Goal: Task Accomplishment & Management: Use online tool/utility

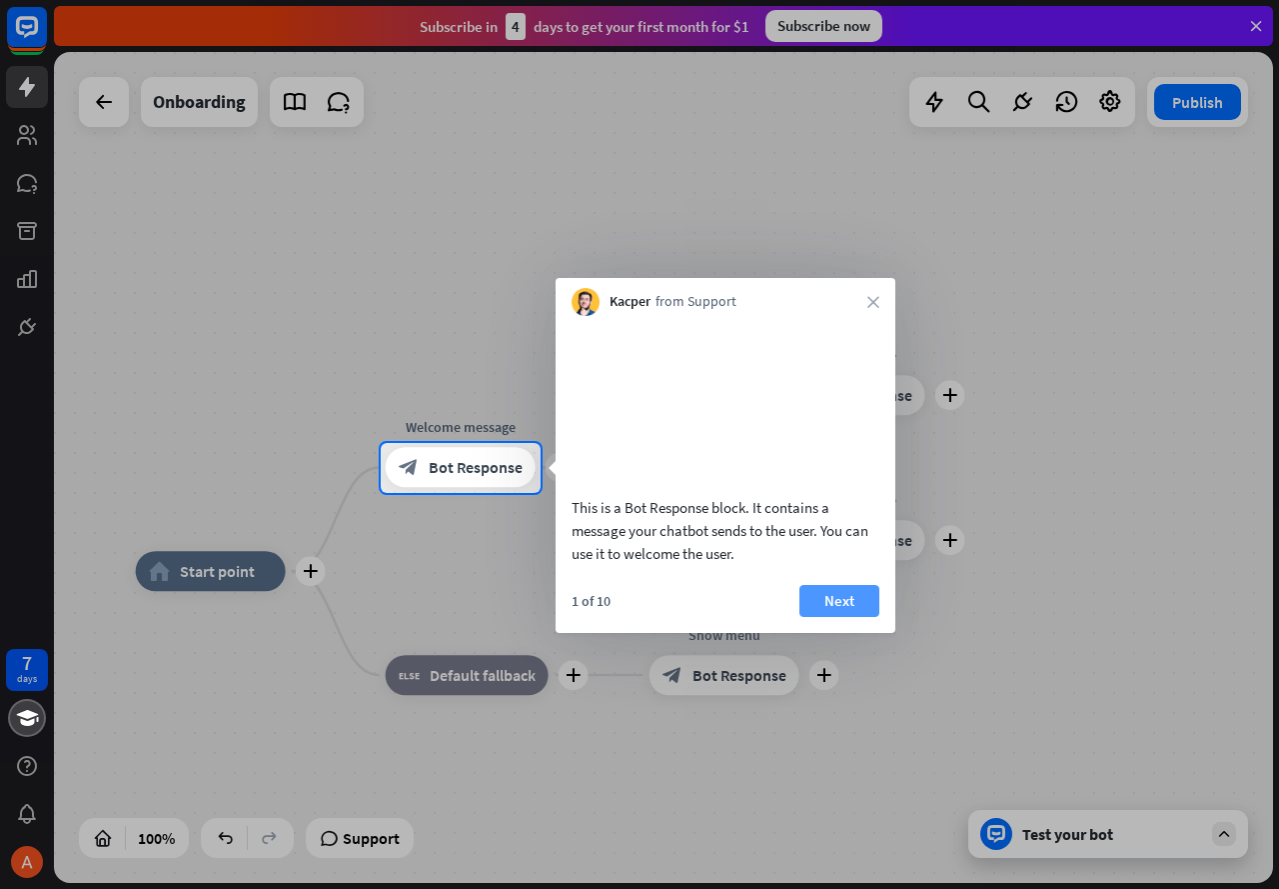
click at [850, 616] on button "Next" at bounding box center [840, 601] width 80 height 32
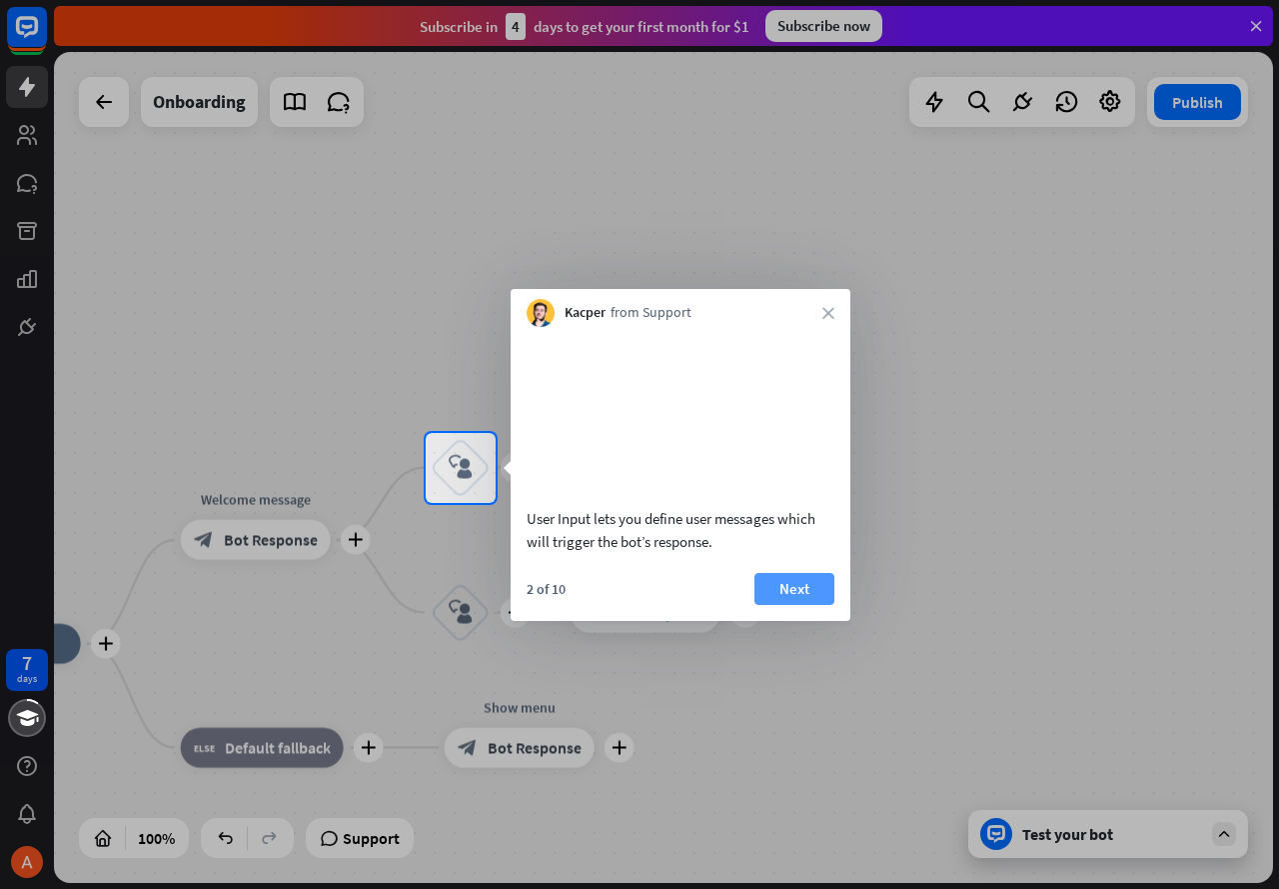
click at [813, 605] on button "Next" at bounding box center [795, 589] width 80 height 32
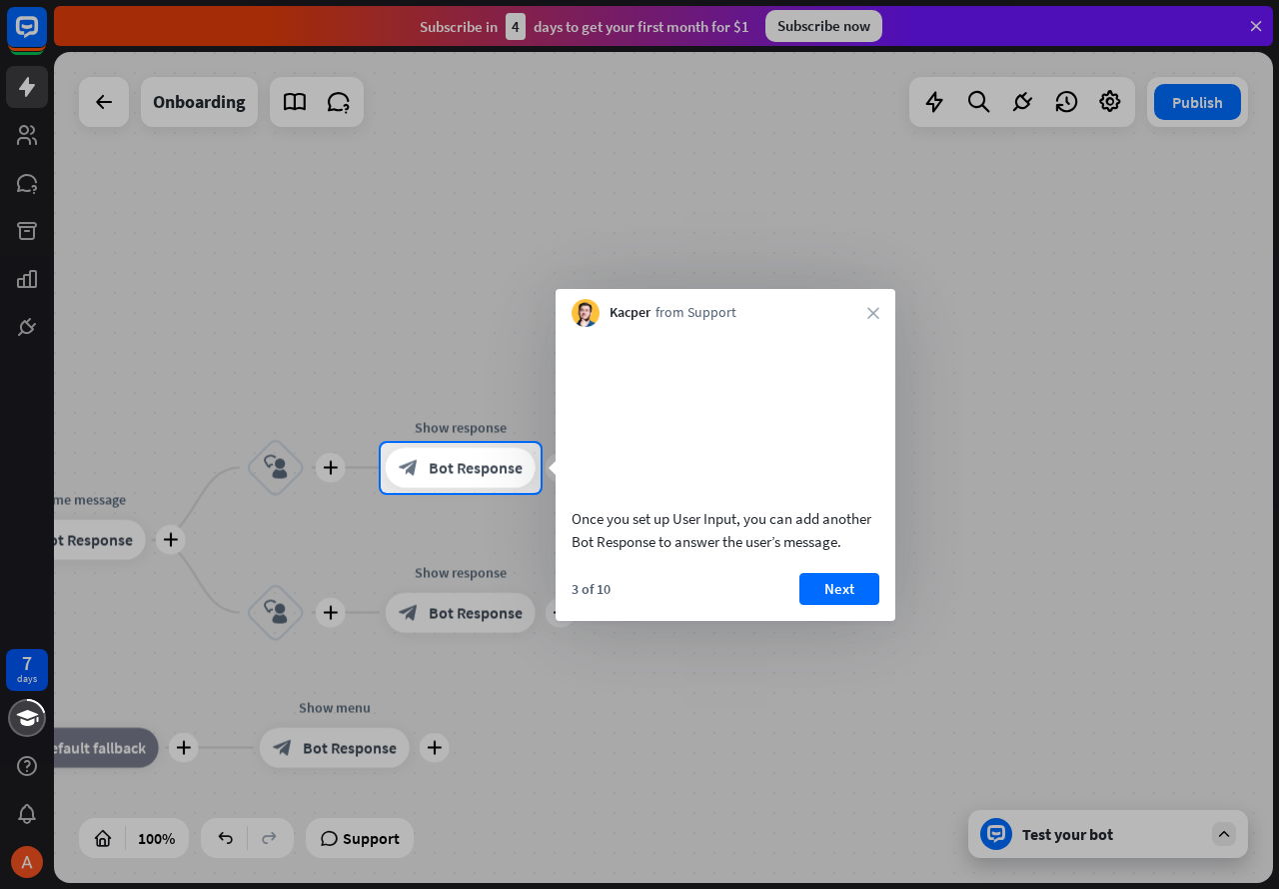
click at [811, 605] on button "Next" at bounding box center [840, 589] width 80 height 32
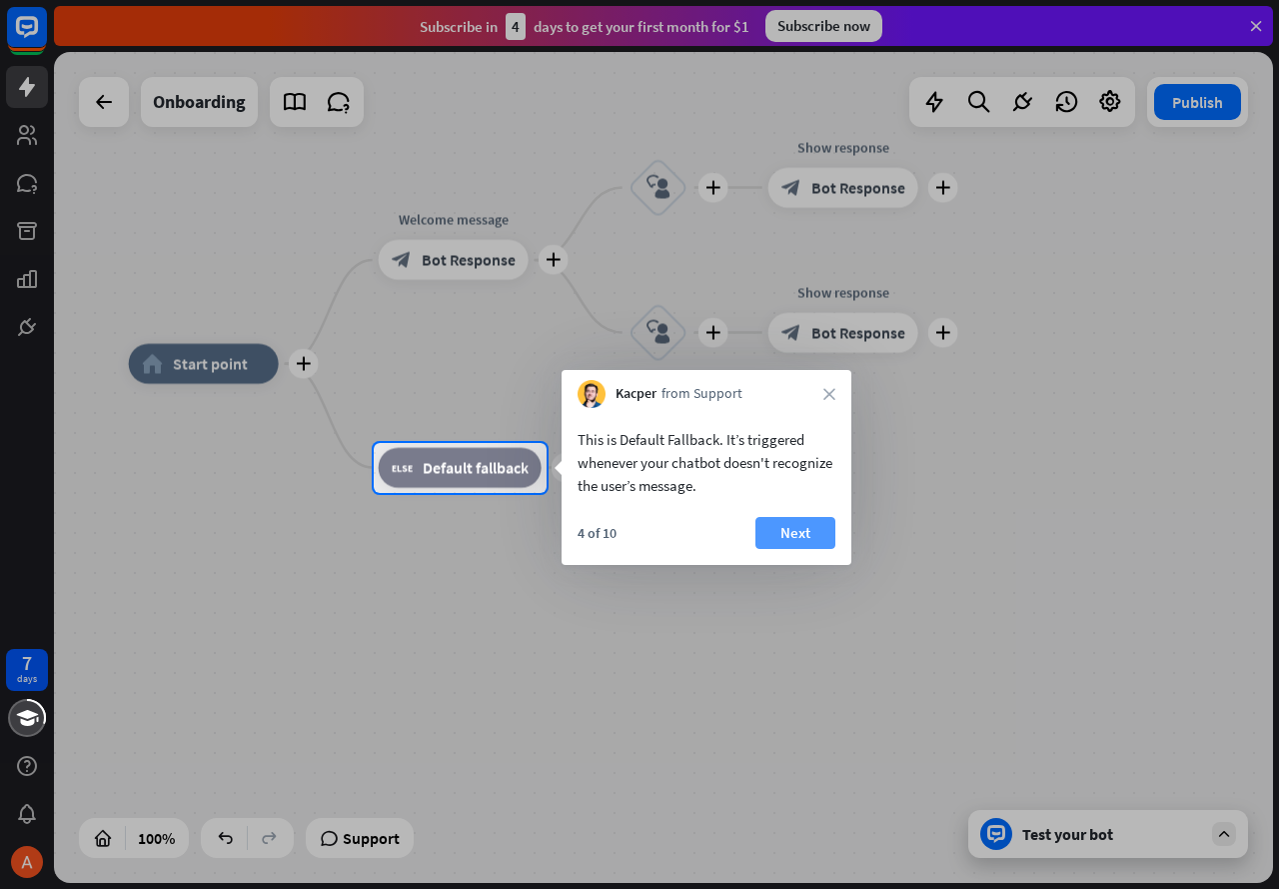
click at [792, 541] on button "Next" at bounding box center [796, 533] width 80 height 32
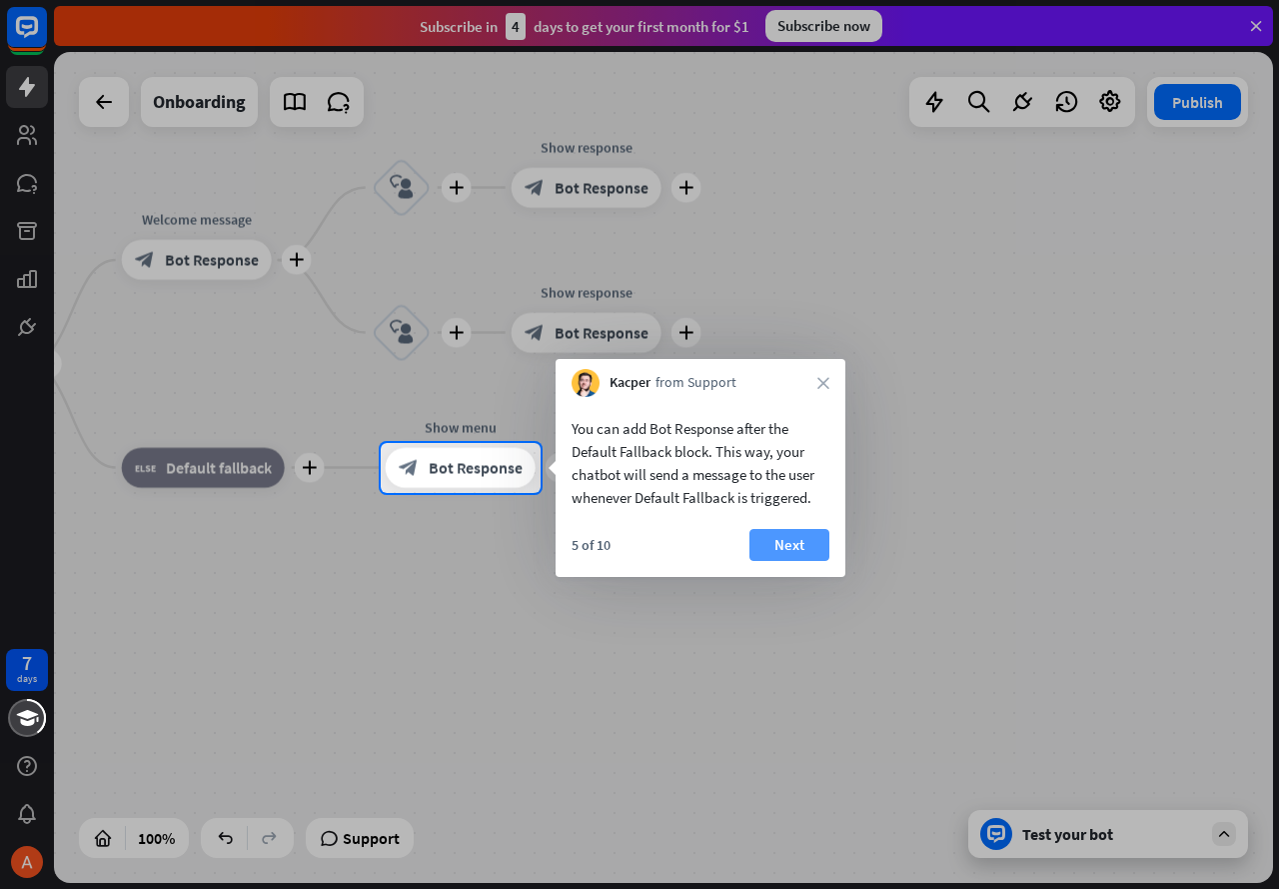
click at [826, 537] on button "Next" at bounding box center [790, 545] width 80 height 32
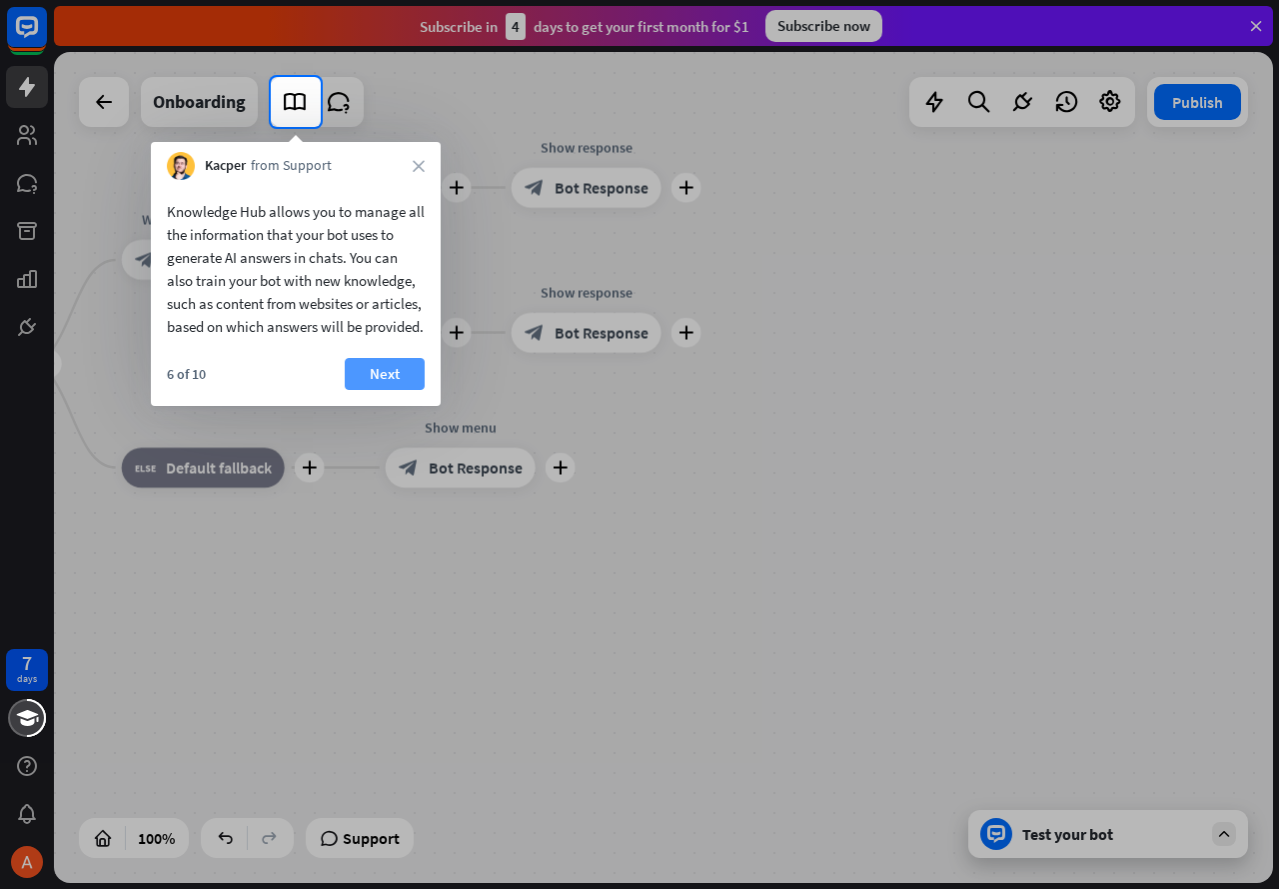
click at [366, 388] on button "Next" at bounding box center [385, 374] width 80 height 32
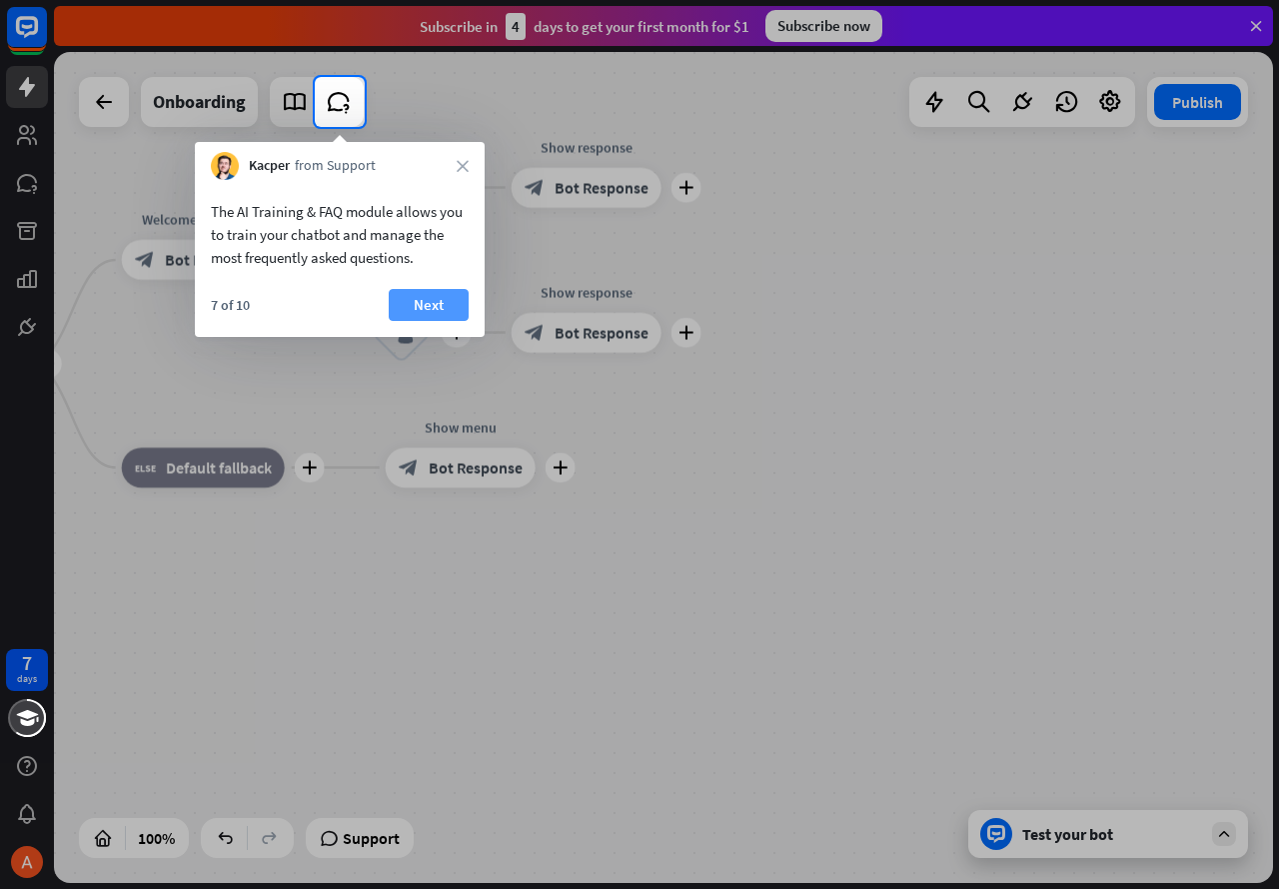
click at [440, 301] on button "Next" at bounding box center [429, 305] width 80 height 32
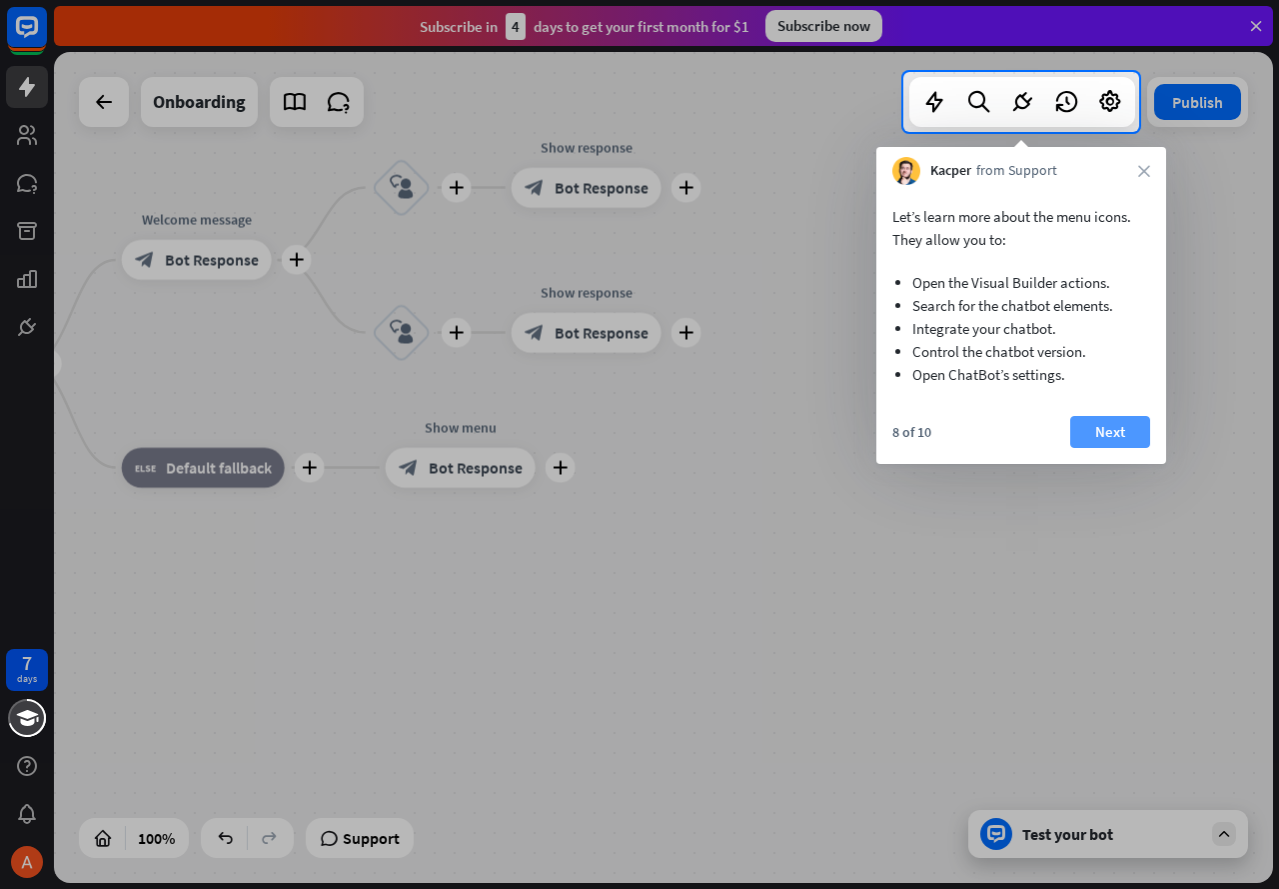
click at [1110, 430] on button "Next" at bounding box center [1111, 432] width 80 height 32
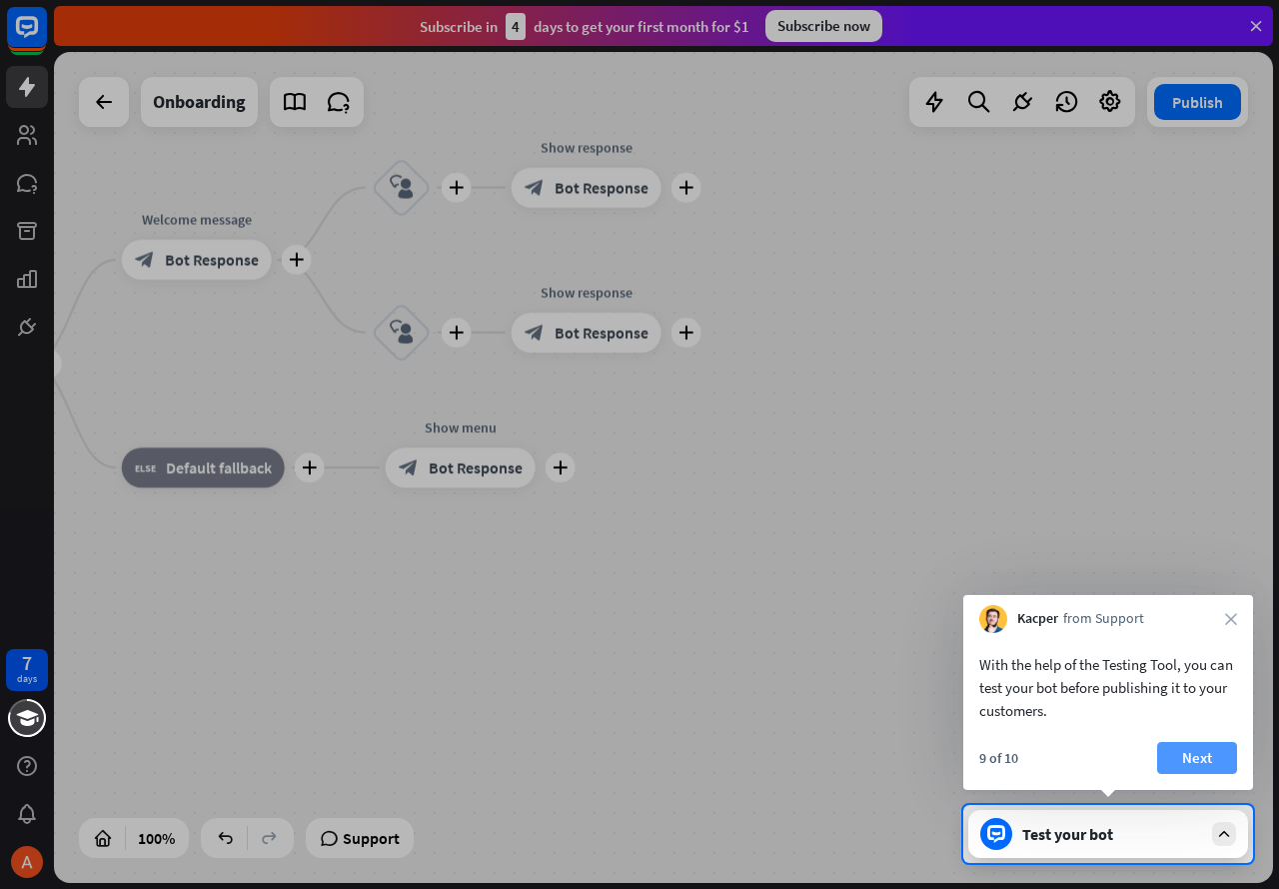
click at [1216, 756] on button "Next" at bounding box center [1198, 758] width 80 height 32
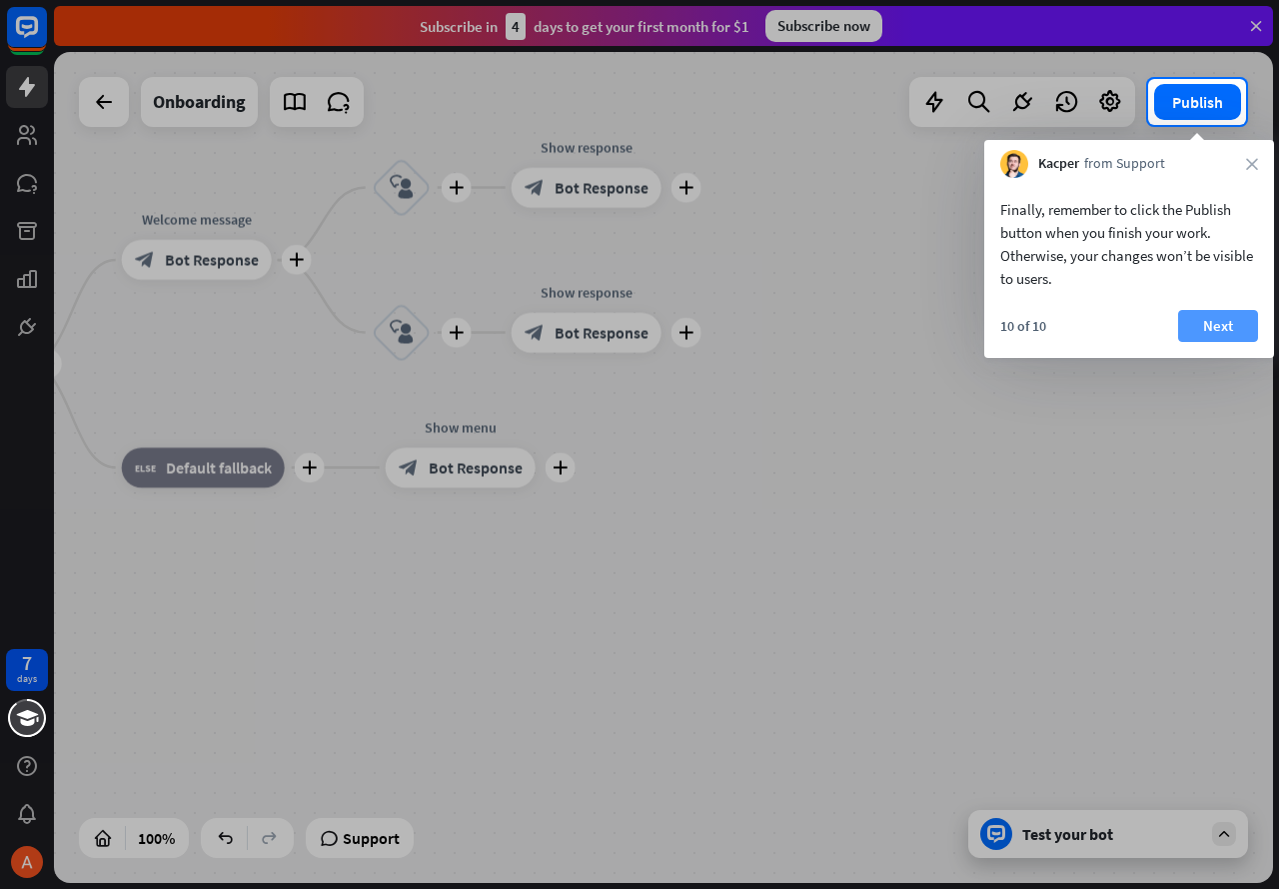
click at [1222, 325] on button "Next" at bounding box center [1219, 326] width 80 height 32
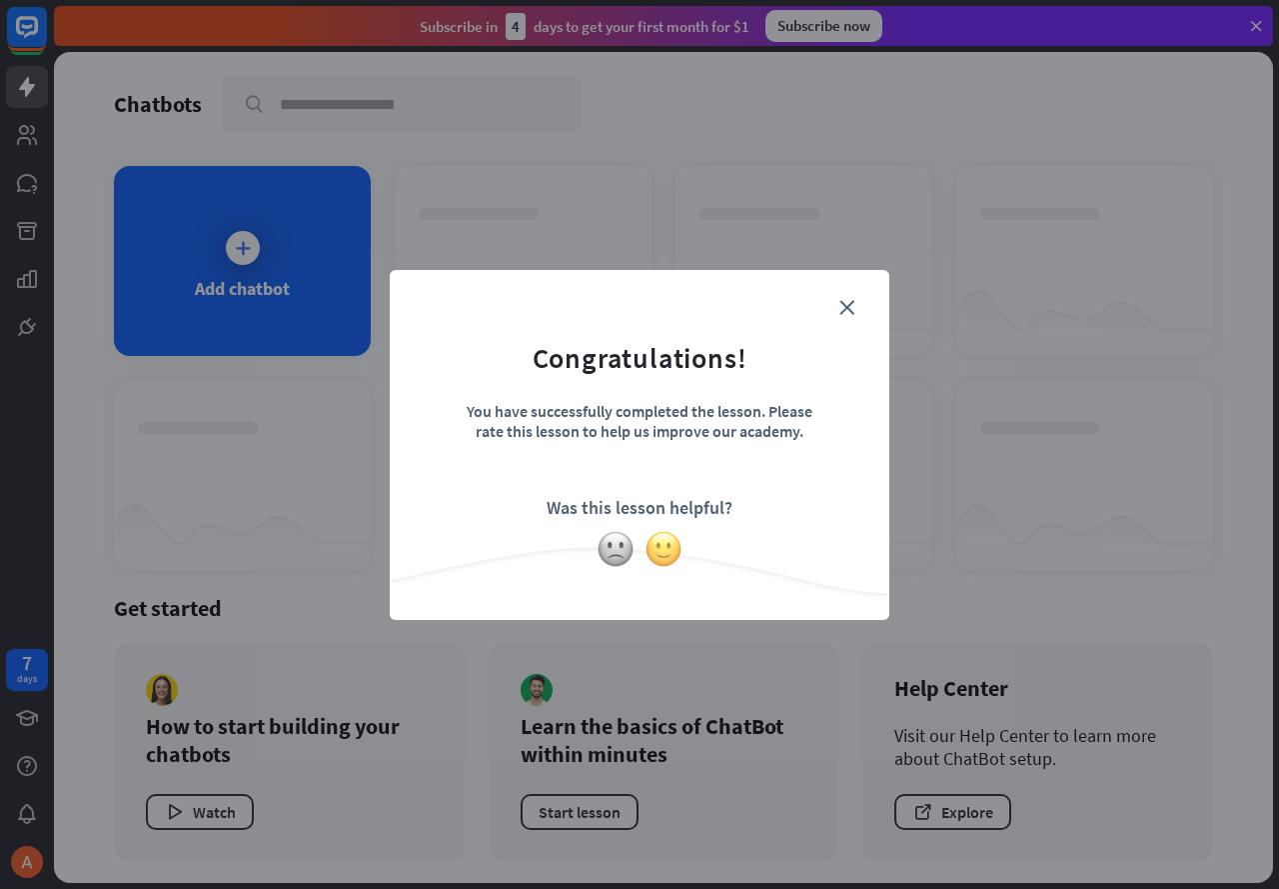
click at [661, 547] on img at bounding box center [664, 549] width 38 height 38
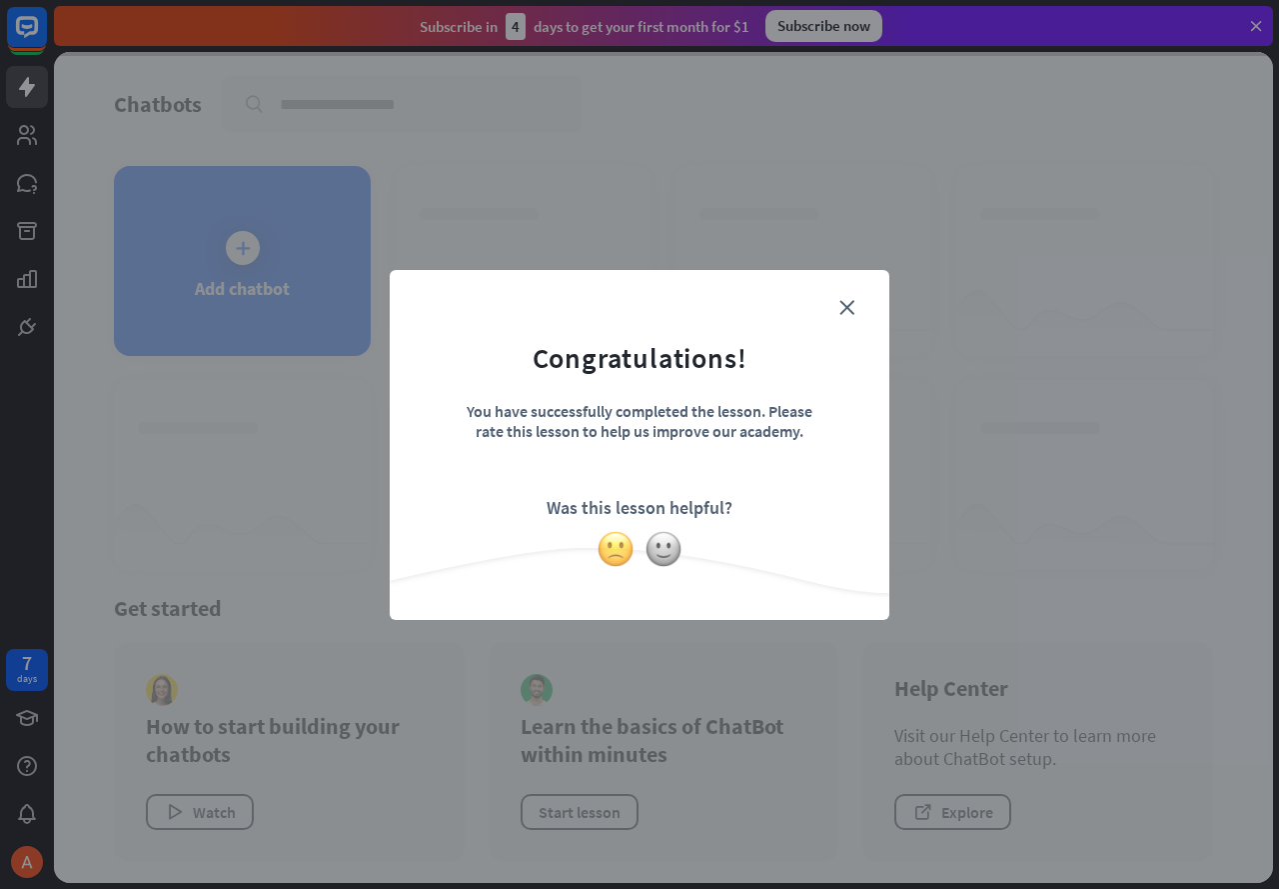
click at [615, 552] on img at bounding box center [616, 549] width 38 height 38
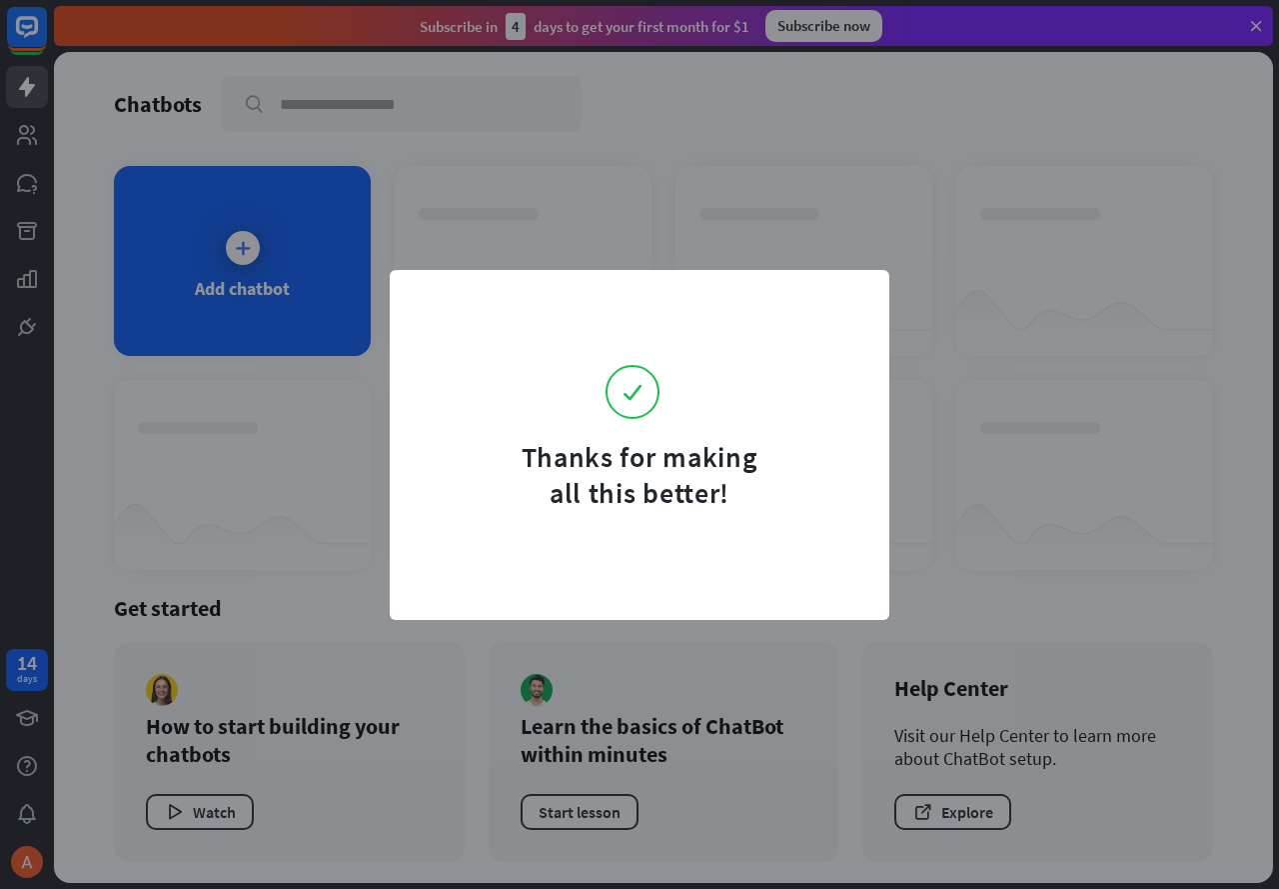
click at [1004, 264] on div "Thanks for making all this better!" at bounding box center [639, 444] width 1279 height 889
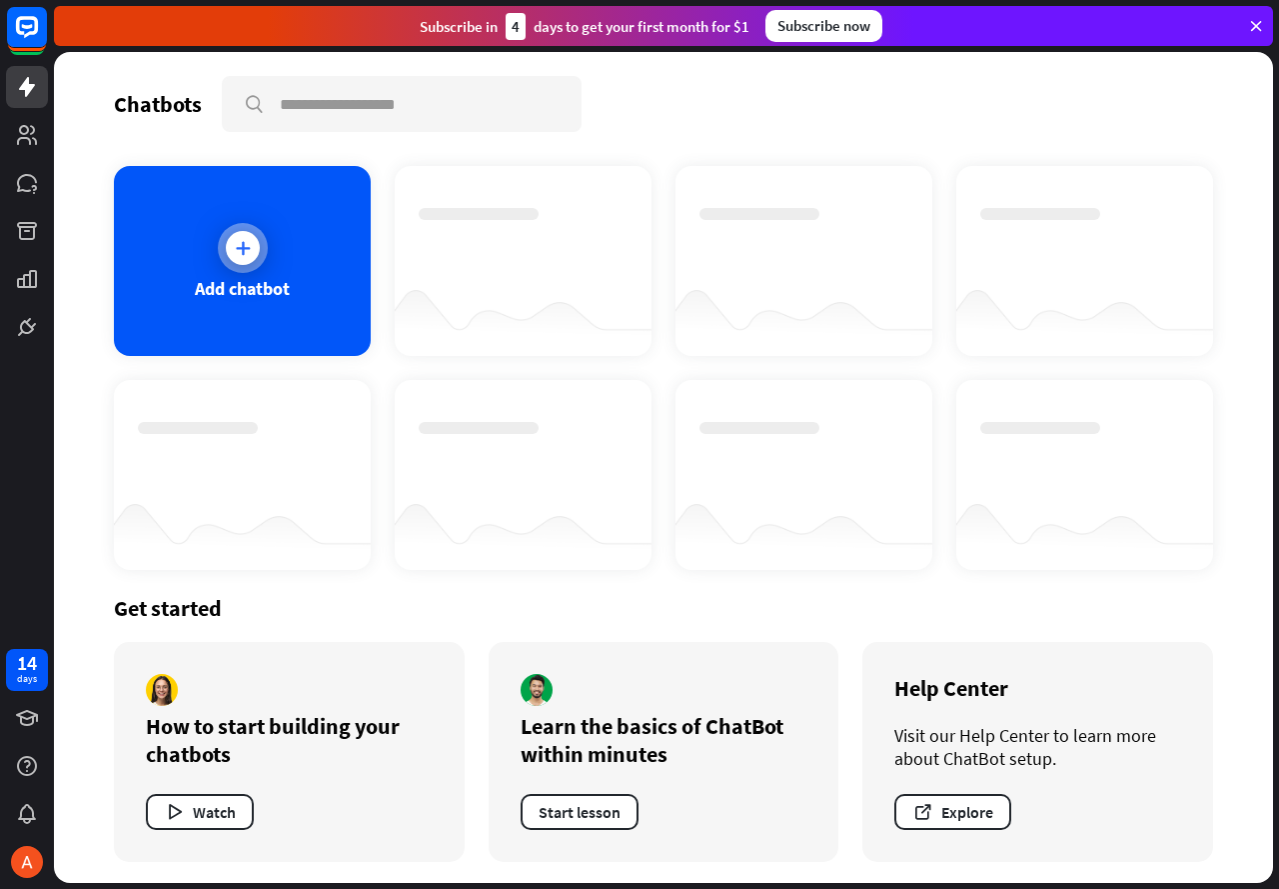
click at [256, 252] on div at bounding box center [243, 248] width 34 height 34
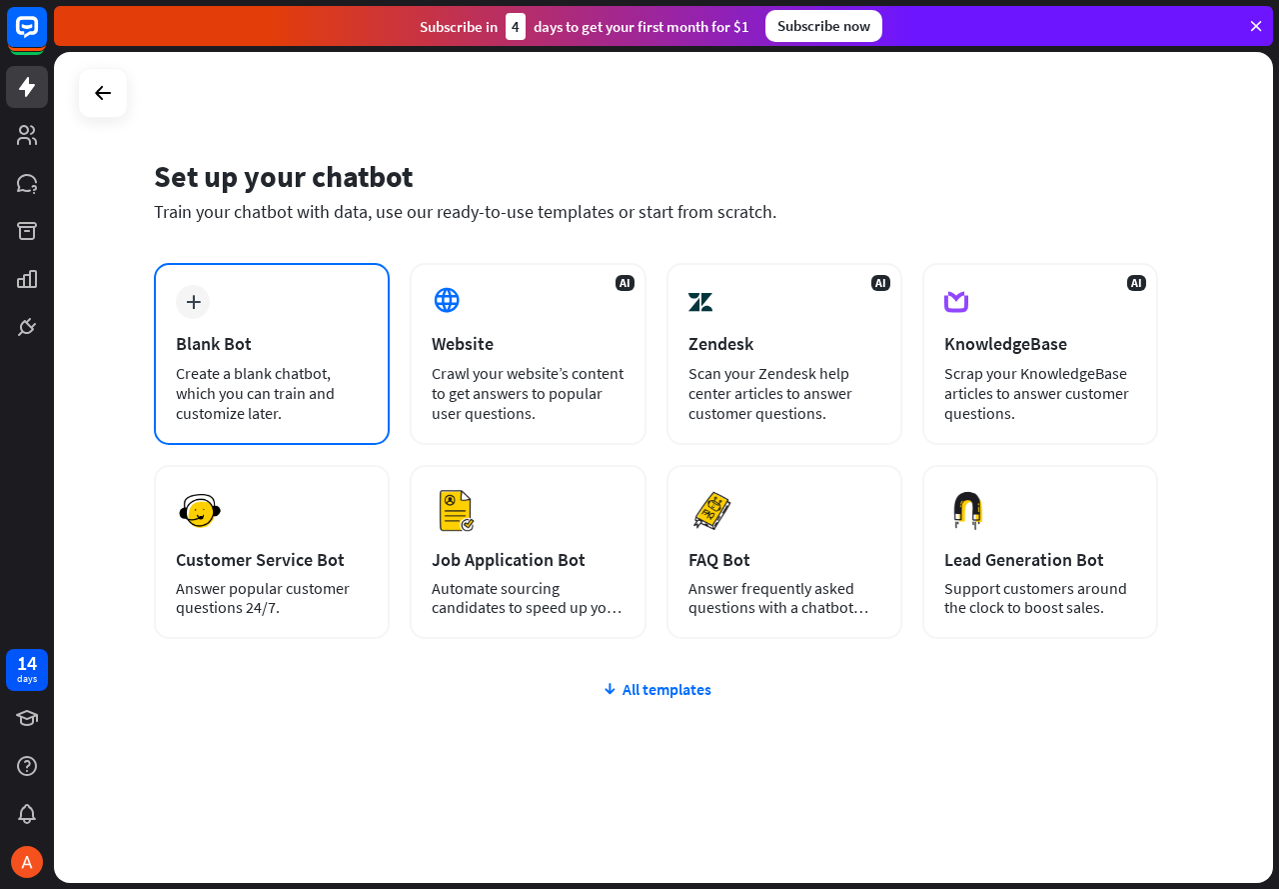
click at [269, 315] on div "plus Blank Bot Create a blank chatbot, which you can train and customize later." at bounding box center [272, 354] width 236 height 182
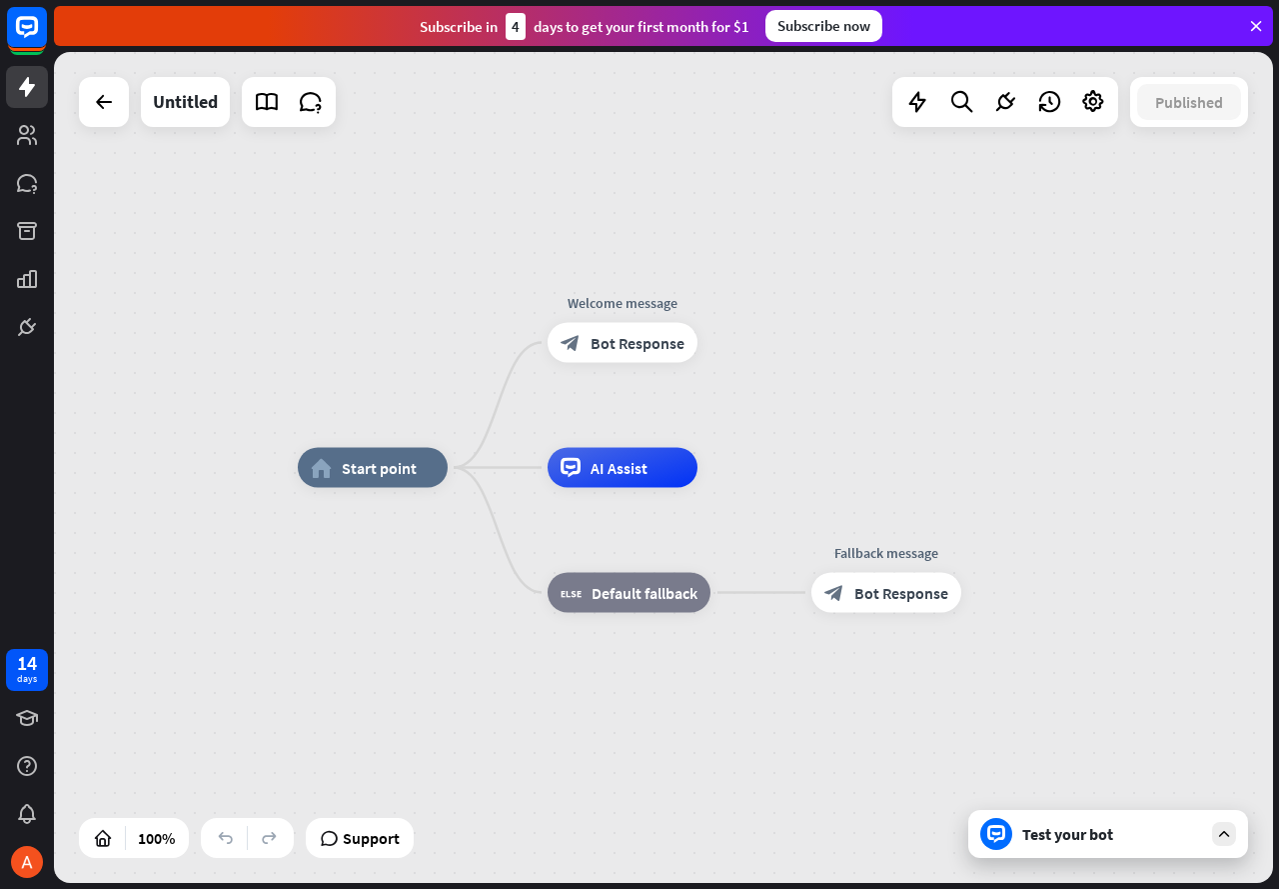
click at [1104, 842] on div "Test your bot" at bounding box center [1109, 834] width 280 height 48
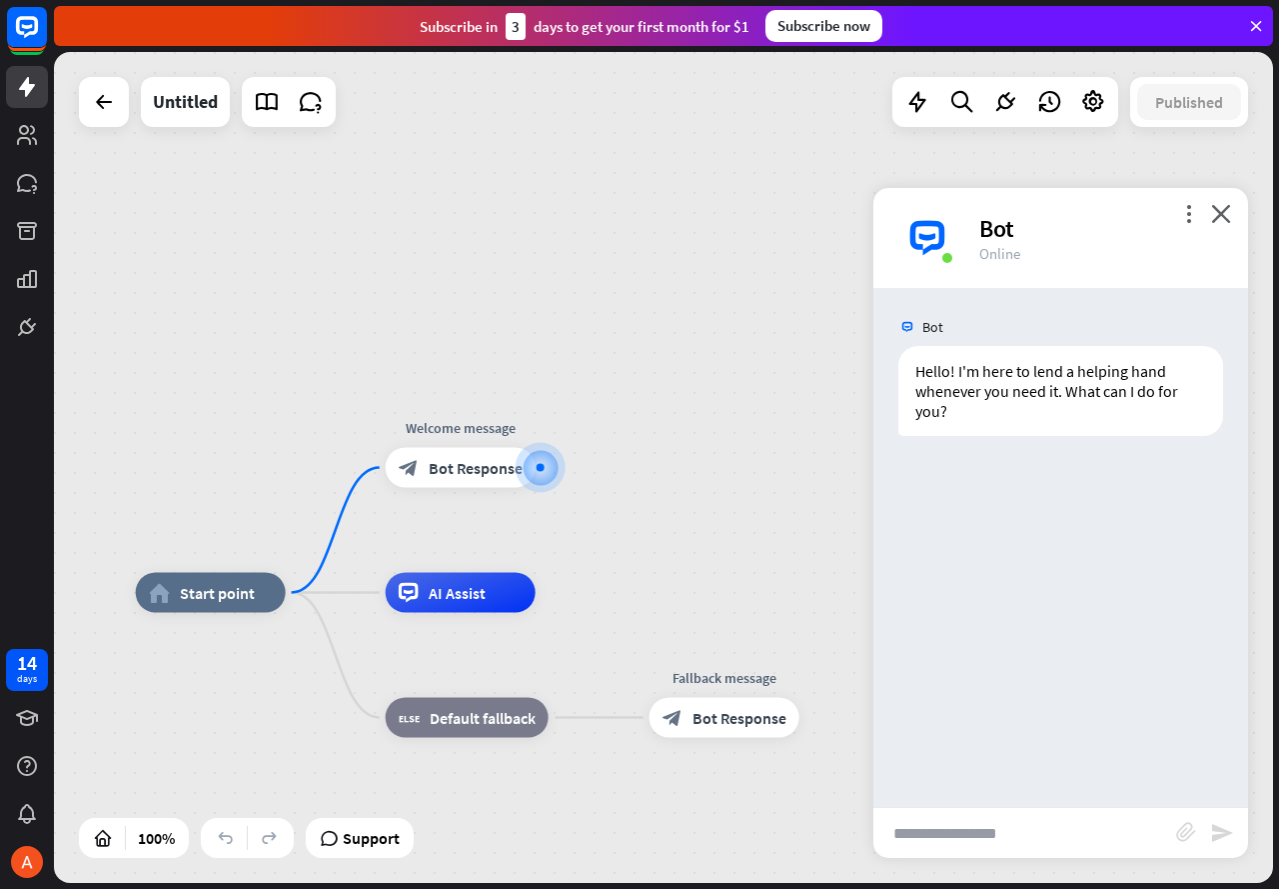
click at [1026, 824] on input "text" at bounding box center [1025, 833] width 303 height 50
type input "*******"
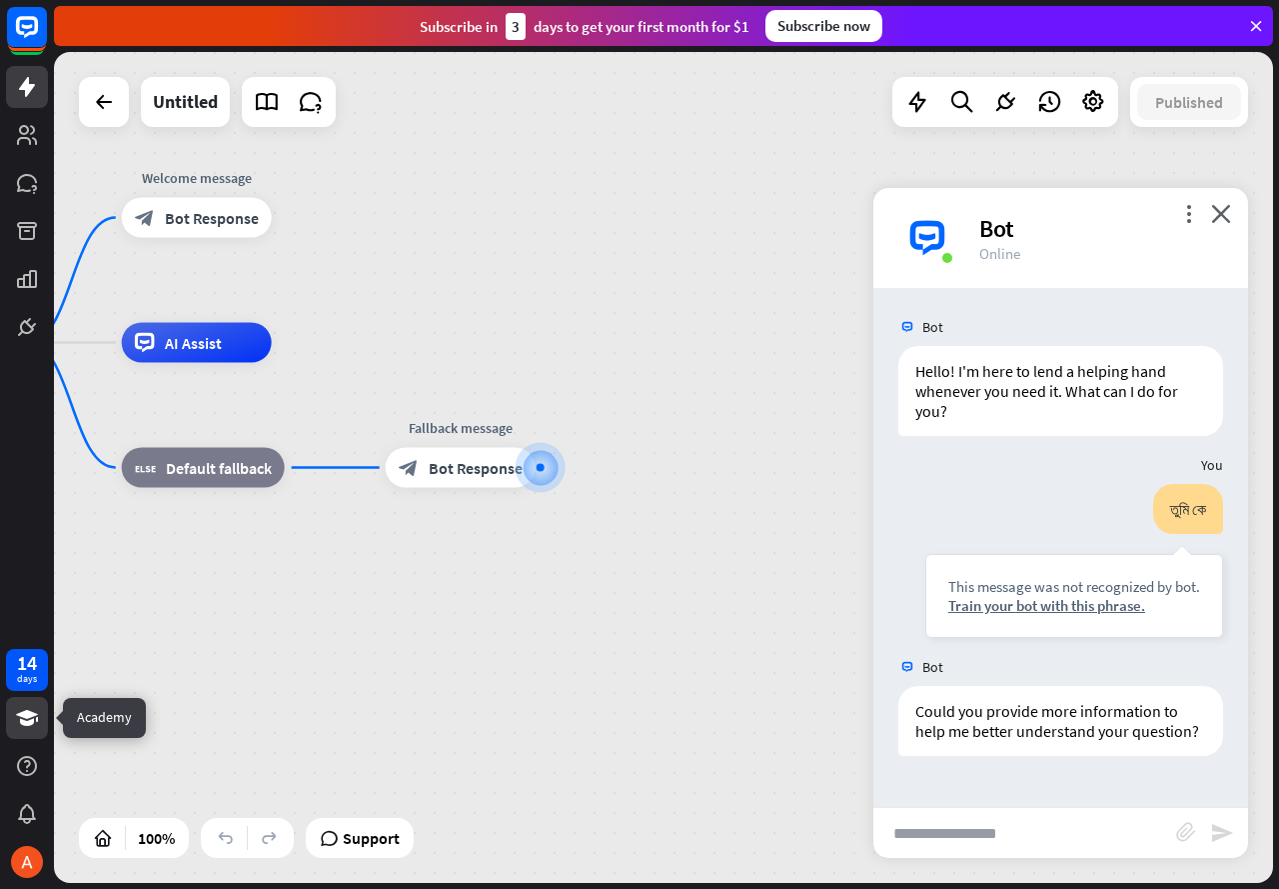
click at [28, 724] on icon at bounding box center [27, 718] width 22 height 16
